Goal: Transaction & Acquisition: Purchase product/service

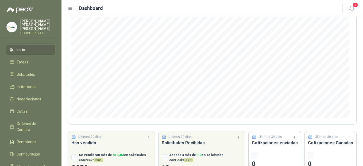
scroll to position [75, 0]
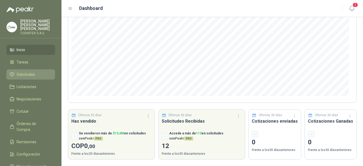
click at [30, 71] on span "Solicitudes" at bounding box center [26, 74] width 18 height 6
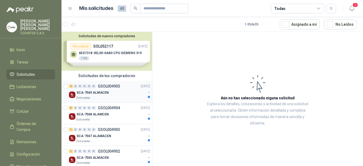
click at [116, 97] on div "Estrumetal" at bounding box center [110, 98] width 69 height 4
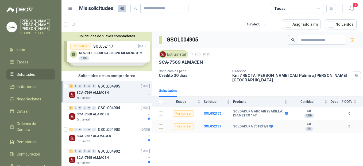
click at [158, 123] on td at bounding box center [159, 126] width 14 height 13
click at [210, 124] on b "SOL052177" at bounding box center [213, 126] width 18 height 4
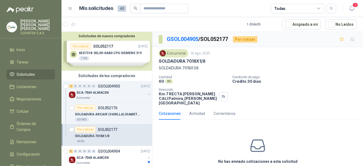
scroll to position [20, 0]
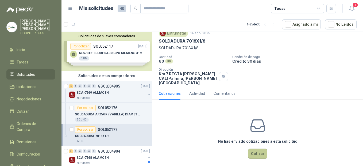
click at [259, 150] on button "Cotizar" at bounding box center [257, 153] width 19 height 10
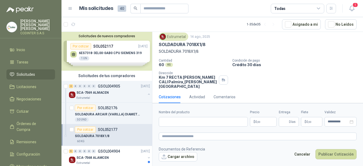
scroll to position [16, 0]
click at [202, 124] on input "Nombre del producto" at bounding box center [203, 122] width 89 height 10
click at [298, 154] on button "Cancelar" at bounding box center [302, 154] width 22 height 10
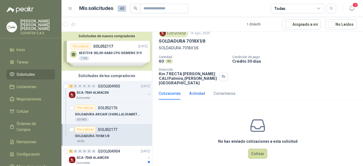
click at [198, 91] on div "Actividad" at bounding box center [197, 93] width 16 height 6
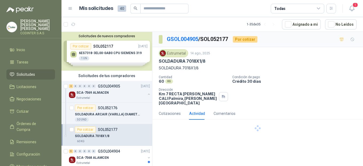
scroll to position [0, 0]
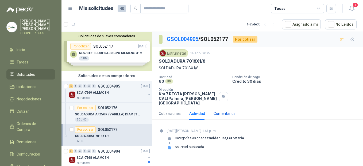
click at [228, 110] on div "Comentarios" at bounding box center [224, 113] width 22 height 6
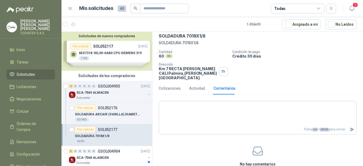
scroll to position [20, 0]
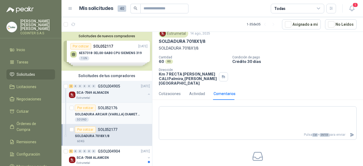
click at [107, 116] on p "SOLDADURA ARCAIR (VARILLA) DIAMETRO 1/4"" at bounding box center [108, 114] width 67 height 5
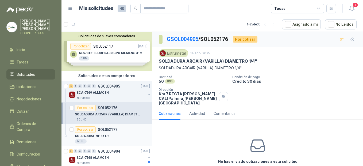
click at [108, 129] on p "SOL052177" at bounding box center [107, 129] width 19 height 4
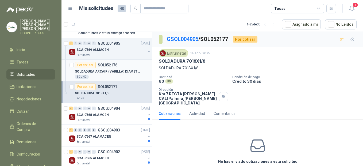
scroll to position [80, 0]
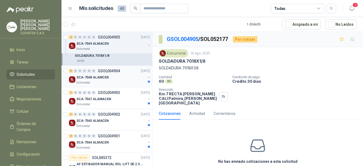
click at [115, 79] on div "SCA-7568 ALAMCEN" at bounding box center [110, 77] width 69 height 6
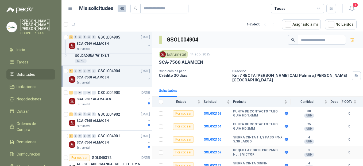
scroll to position [1, 0]
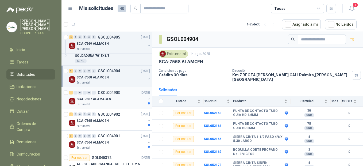
click at [117, 104] on div "Estrumetal" at bounding box center [110, 104] width 69 height 4
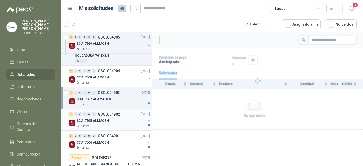
click at [121, 122] on div "SCA-7565 ALMACEN" at bounding box center [110, 120] width 69 height 6
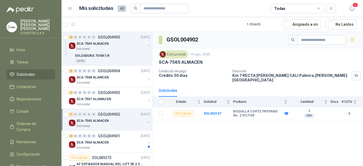
scroll to position [107, 0]
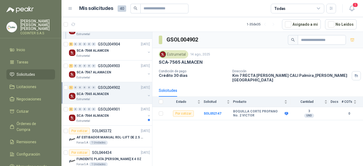
click at [121, 122] on div "Estrumetal" at bounding box center [110, 121] width 69 height 4
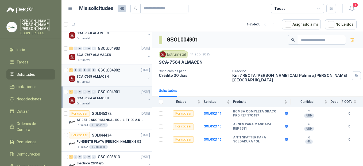
scroll to position [134, 0]
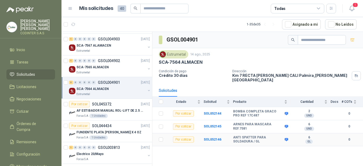
click at [178, 138] on div "Por cotizar" at bounding box center [183, 139] width 21 height 6
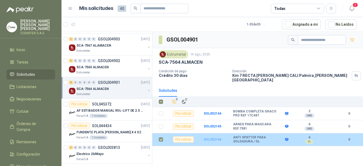
click at [220, 137] on b "SOL052146" at bounding box center [213, 139] width 18 height 4
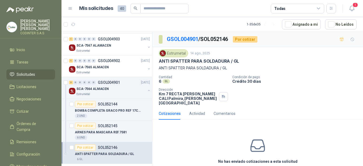
click at [200, 131] on div "No has enviado cotizaciones a esta solicitud Cotizar" at bounding box center [257, 158] width 210 height 68
click at [198, 110] on div "Actividad" at bounding box center [197, 113] width 16 height 6
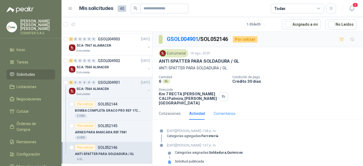
scroll to position [1, 0]
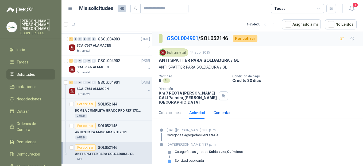
click at [228, 110] on div "Comentarios" at bounding box center [224, 113] width 22 height 6
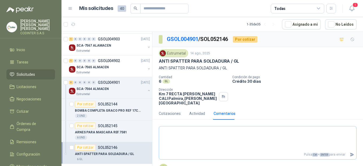
scroll to position [14, 0]
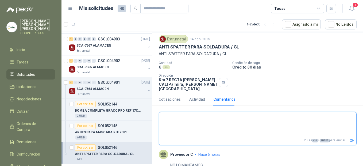
click at [202, 118] on textarea at bounding box center [257, 124] width 197 height 22
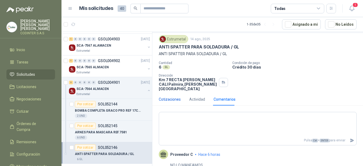
click at [171, 97] on div "Cotizaciones" at bounding box center [170, 99] width 22 height 6
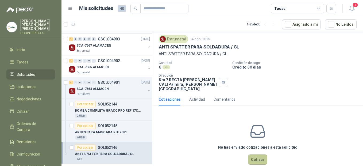
click at [256, 156] on button "Cotizar" at bounding box center [257, 159] width 19 height 10
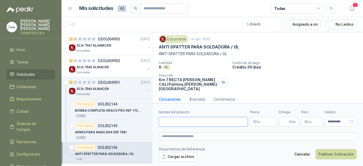
click at [205, 122] on input "Nombre del producto" at bounding box center [203, 122] width 89 height 10
click at [260, 122] on span ",00" at bounding box center [258, 121] width 3 height 3
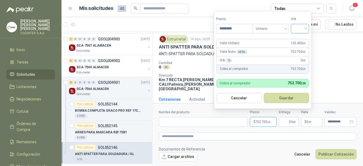
click at [308, 29] on div at bounding box center [300, 29] width 18 height 10
type input "*********"
click at [306, 38] on div "19%" at bounding box center [301, 40] width 10 height 6
click at [284, 98] on button "Guardar" at bounding box center [287, 98] width 46 height 10
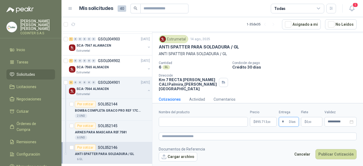
type input "*"
click at [319, 121] on p "$ 0 ,00" at bounding box center [311, 122] width 21 height 10
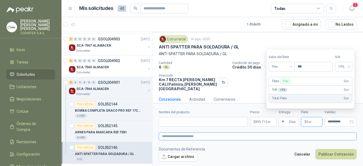
click at [260, 139] on textarea at bounding box center [258, 136] width 198 height 8
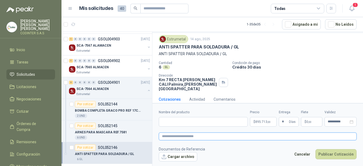
paste textarea "**********"
type textarea "**********"
click at [194, 122] on input "Nombre del producto" at bounding box center [203, 122] width 89 height 10
paste input "**********"
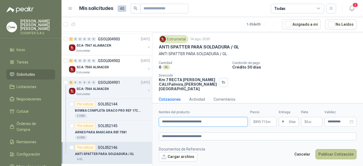
type input "**********"
click at [326, 157] on button "Publicar Cotización" at bounding box center [335, 154] width 41 height 10
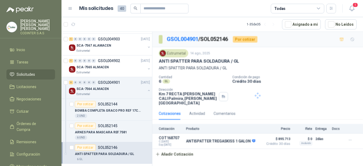
scroll to position [0, 0]
click at [193, 110] on div "Actividad" at bounding box center [197, 113] width 16 height 6
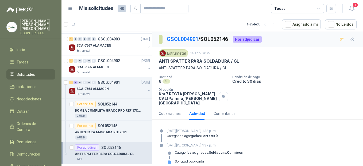
scroll to position [1, 0]
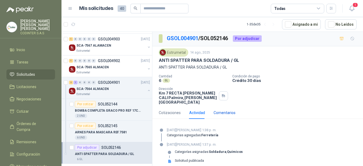
click at [227, 110] on div "Comentarios" at bounding box center [224, 113] width 22 height 6
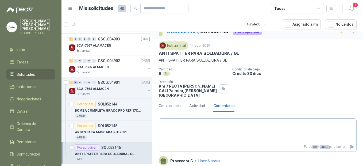
scroll to position [14, 0]
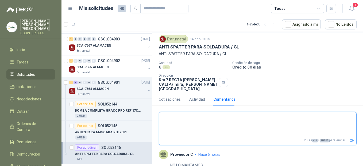
click at [349, 138] on icon "Enviar" at bounding box center [351, 140] width 5 height 5
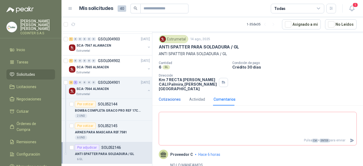
click at [172, 96] on div "Cotizaciones" at bounding box center [170, 99] width 22 height 6
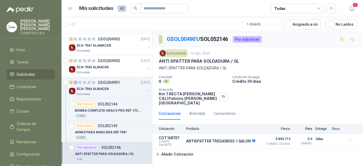
scroll to position [0, 0]
click at [118, 133] on p "ARNES PARA MASCARA REF.7581" at bounding box center [101, 132] width 52 height 5
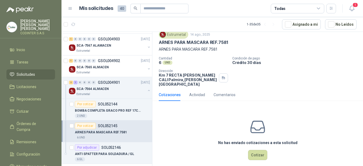
scroll to position [20, 0]
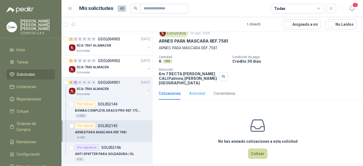
click at [197, 87] on div "Actividad" at bounding box center [197, 93] width 16 height 12
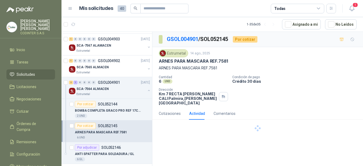
scroll to position [0, 0]
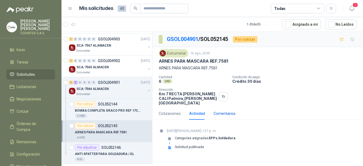
click at [222, 110] on div "Comentarios" at bounding box center [224, 113] width 22 height 6
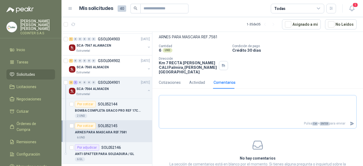
scroll to position [46, 0]
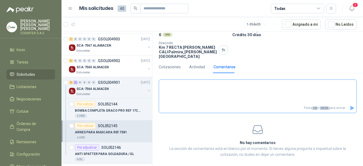
click at [350, 106] on icon "Enviar" at bounding box center [352, 107] width 4 height 3
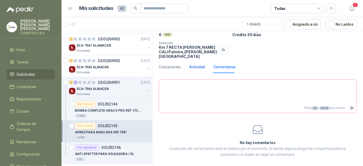
click at [203, 64] on div "Actividad" at bounding box center [197, 67] width 16 height 6
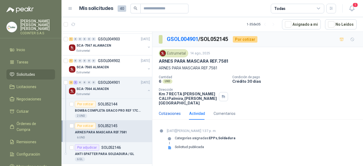
click at [167, 110] on div "Cotizaciones" at bounding box center [170, 113] width 22 height 6
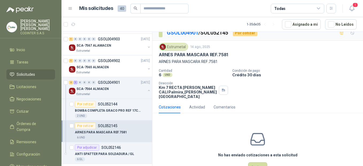
scroll to position [20, 0]
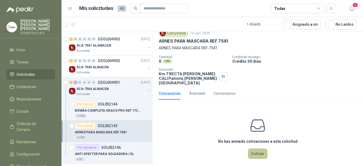
click at [251, 148] on button "Cotizar" at bounding box center [257, 153] width 19 height 10
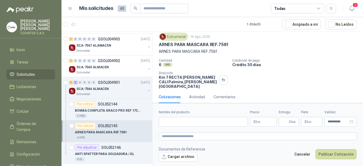
scroll to position [16, 0]
click at [210, 137] on textarea at bounding box center [258, 136] width 198 height 8
click at [340, 154] on button "Publicar Cotización" at bounding box center [335, 154] width 41 height 10
drag, startPoint x: 162, startPoint y: 52, endPoint x: 209, endPoint y: 53, distance: 46.5
click at [209, 53] on p "ARNES PARA MASCARA REF.7581" at bounding box center [258, 52] width 198 height 6
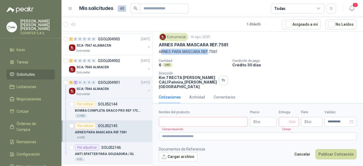
drag, startPoint x: 209, startPoint y: 53, endPoint x: 182, endPoint y: 55, distance: 26.6
click at [190, 55] on div "Estrumetal [DATE] ARNES PARA MASCARA REF.7581 ARNES PARA MASCARA REF.7581 Canti…" at bounding box center [258, 61] width 198 height 56
drag, startPoint x: 157, startPoint y: 52, endPoint x: 202, endPoint y: 52, distance: 44.9
click at [202, 52] on div "Estrumetal [DATE] ARNES PARA MASCARA REF.7581 ARNES PARA MASCARA REF.7581 Canti…" at bounding box center [257, 61] width 210 height 60
drag, startPoint x: 202, startPoint y: 52, endPoint x: 192, endPoint y: 50, distance: 10.5
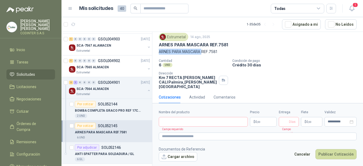
copy p "ARNES PARA MASCARA"
paste input "**********"
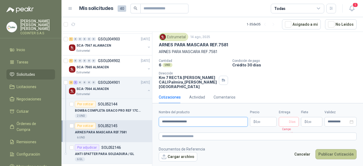
type input "**********"
click at [329, 154] on button "Publicar Cotización" at bounding box center [335, 154] width 41 height 10
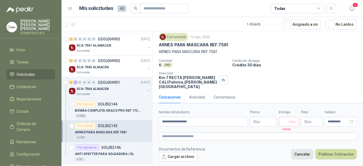
click at [303, 153] on button "Cancelar" at bounding box center [302, 154] width 22 height 10
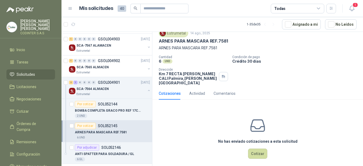
scroll to position [0, 0]
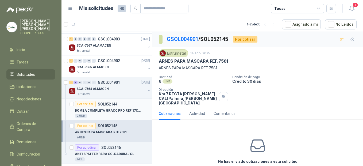
click at [114, 108] on p "BOMBA COMPLETA GRACO PRO REF 17C487" at bounding box center [108, 110] width 67 height 5
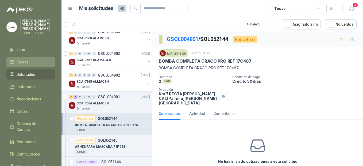
scroll to position [107, 0]
